Goal: Information Seeking & Learning: Learn about a topic

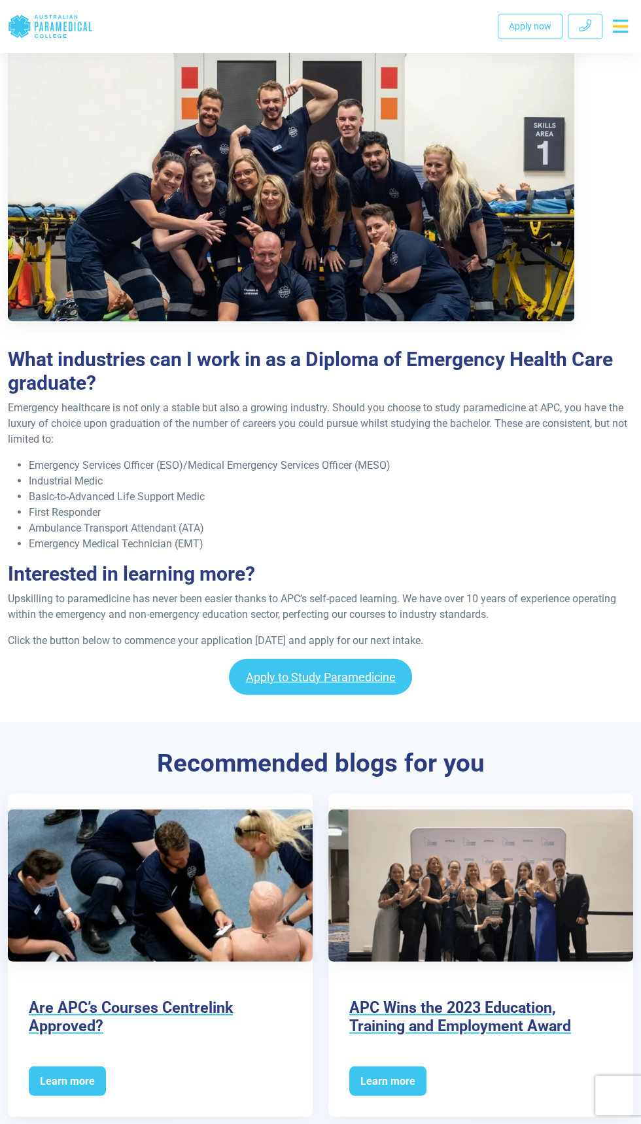
scroll to position [1581, 0]
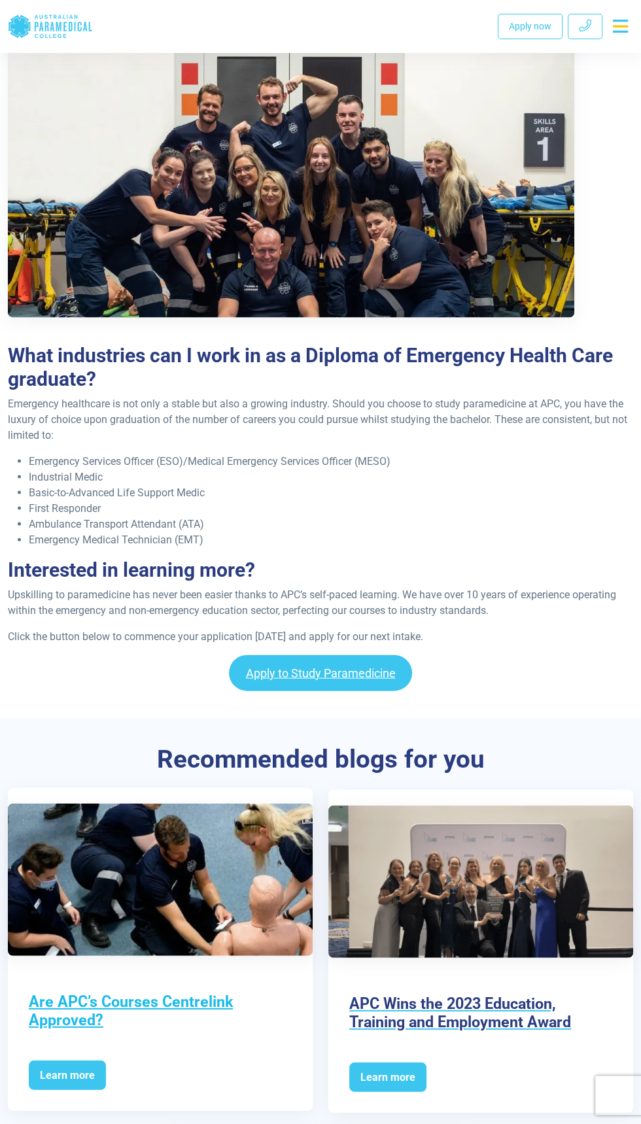
click at [183, 992] on h3 "Are APC’s Courses Centrelink Approved?" at bounding box center [160, 1010] width 263 height 37
